Goal: Information Seeking & Learning: Check status

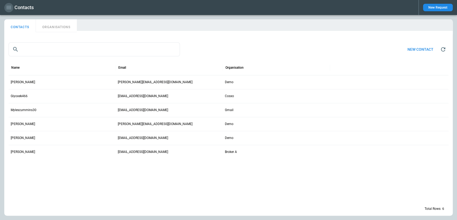
click at [10, 5] on icon "button" at bounding box center [9, 7] width 6 height 6
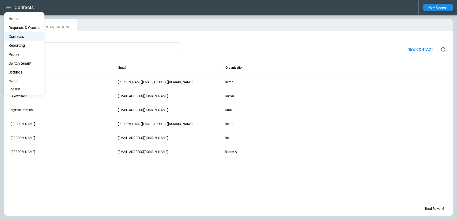
click at [18, 20] on li "Home" at bounding box center [24, 18] width 40 height 9
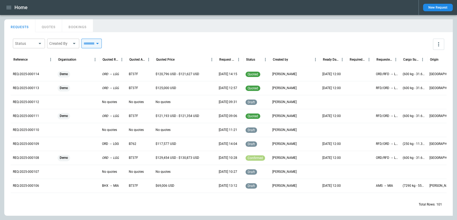
click at [9, 11] on button "button" at bounding box center [8, 7] width 9 height 9
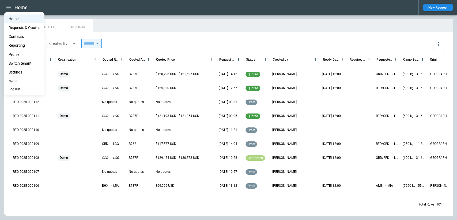
click at [18, 46] on li "Reporting" at bounding box center [24, 45] width 40 height 9
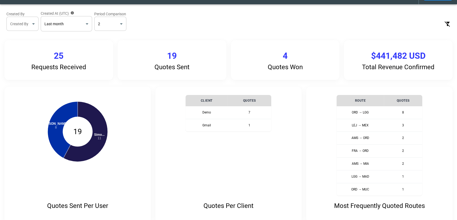
scroll to position [12, 0]
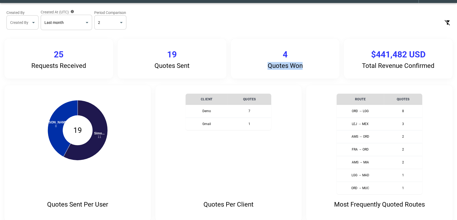
drag, startPoint x: 303, startPoint y: 67, endPoint x: 269, endPoint y: 67, distance: 33.8
click at [269, 67] on p "Quotes Won" at bounding box center [285, 66] width 35 height 8
click at [342, 62] on div "Requests Received 25 Quotes Sent 19 Quotes Won 4 Total Revenue Confirmed $441,4…" at bounding box center [228, 59] width 449 height 40
click at [342, 48] on div "Requests Received 25 Quotes Sent 19 Quotes Won 4 Total Revenue Confirmed $441,4…" at bounding box center [228, 59] width 449 height 40
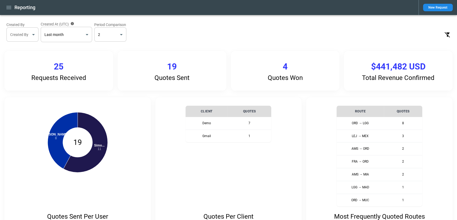
click at [230, 58] on div "Requests Received 25 Quotes Sent 19 Quotes Won 4 Total Revenue Confirmed $441,4…" at bounding box center [228, 71] width 449 height 40
click at [12, 4] on button "button" at bounding box center [8, 7] width 9 height 9
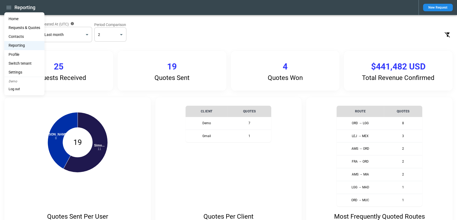
click at [214, 38] on div at bounding box center [228, 110] width 457 height 220
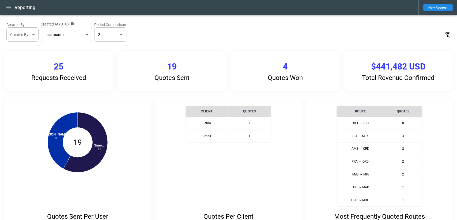
click at [228, 60] on div "Requests Received 25 Quotes Sent 19 Quotes Won 4 Total Revenue Confirmed $441,4…" at bounding box center [228, 71] width 449 height 40
